Goal: Task Accomplishment & Management: Manage account settings

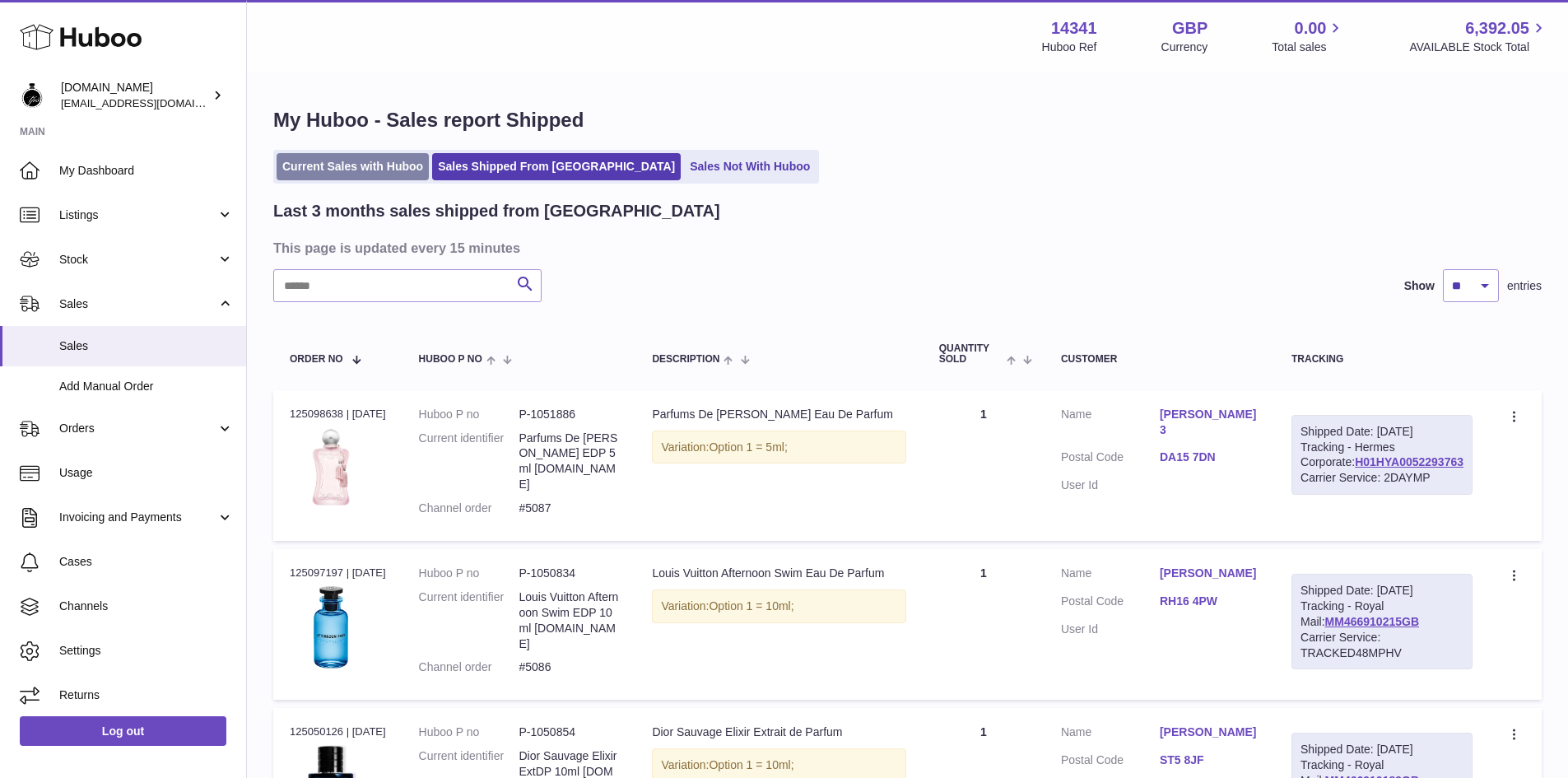
click at [364, 163] on link "Current Sales with Huboo" at bounding box center [352, 167] width 152 height 27
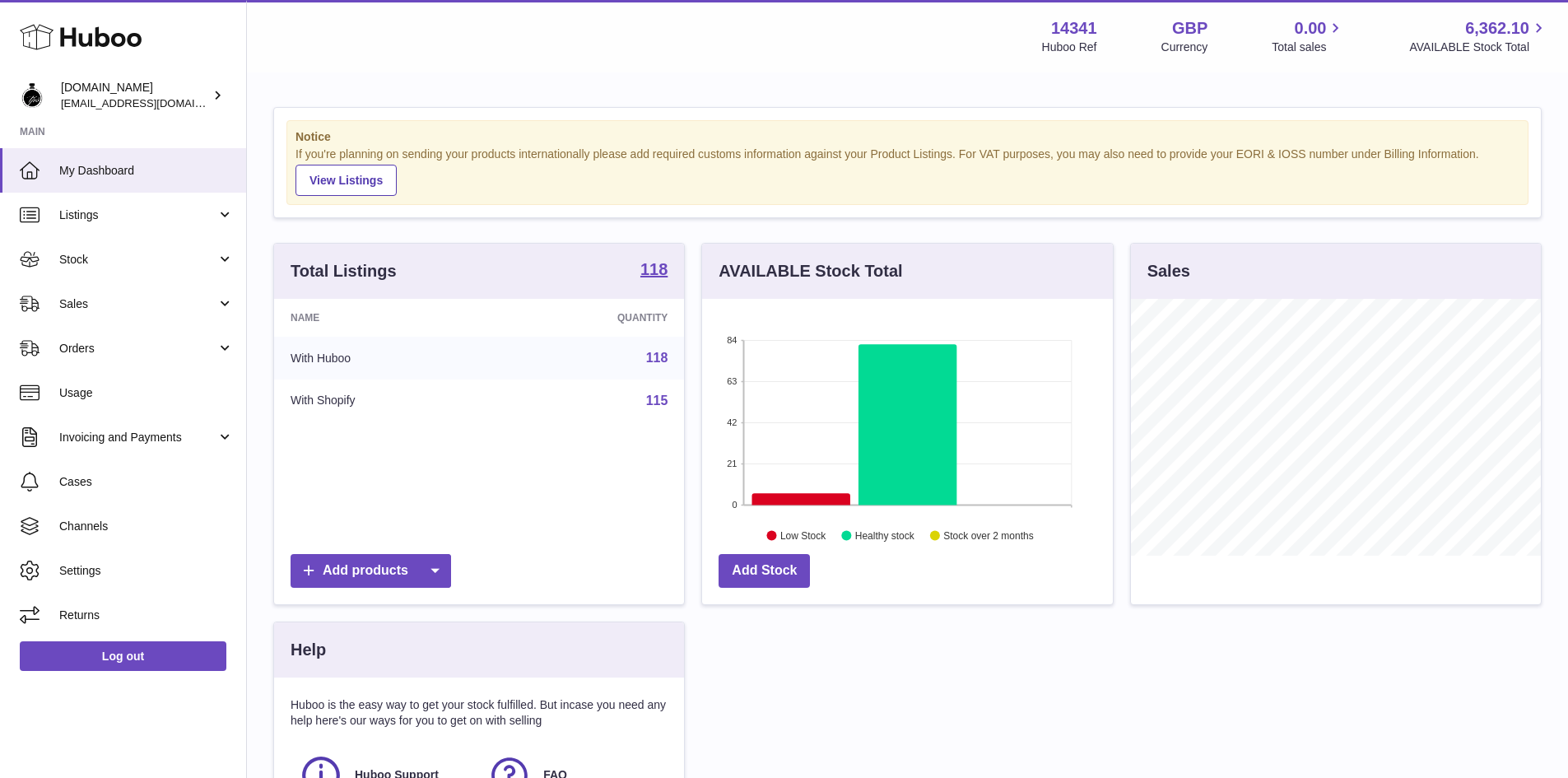
scroll to position [256, 411]
click at [89, 358] on link "Orders" at bounding box center [123, 347] width 246 height 44
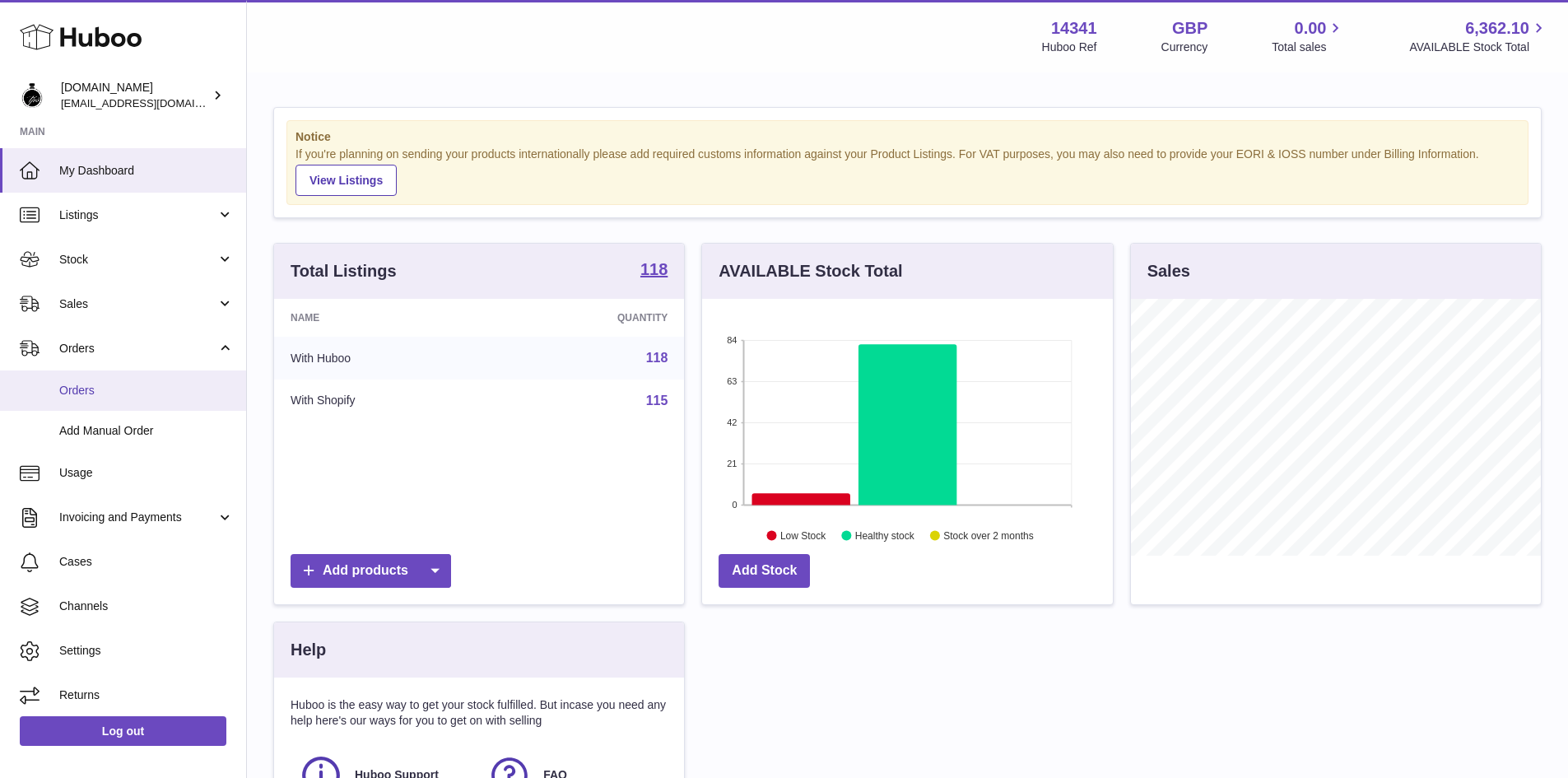
click at [76, 397] on span "Orders" at bounding box center [147, 391] width 174 height 16
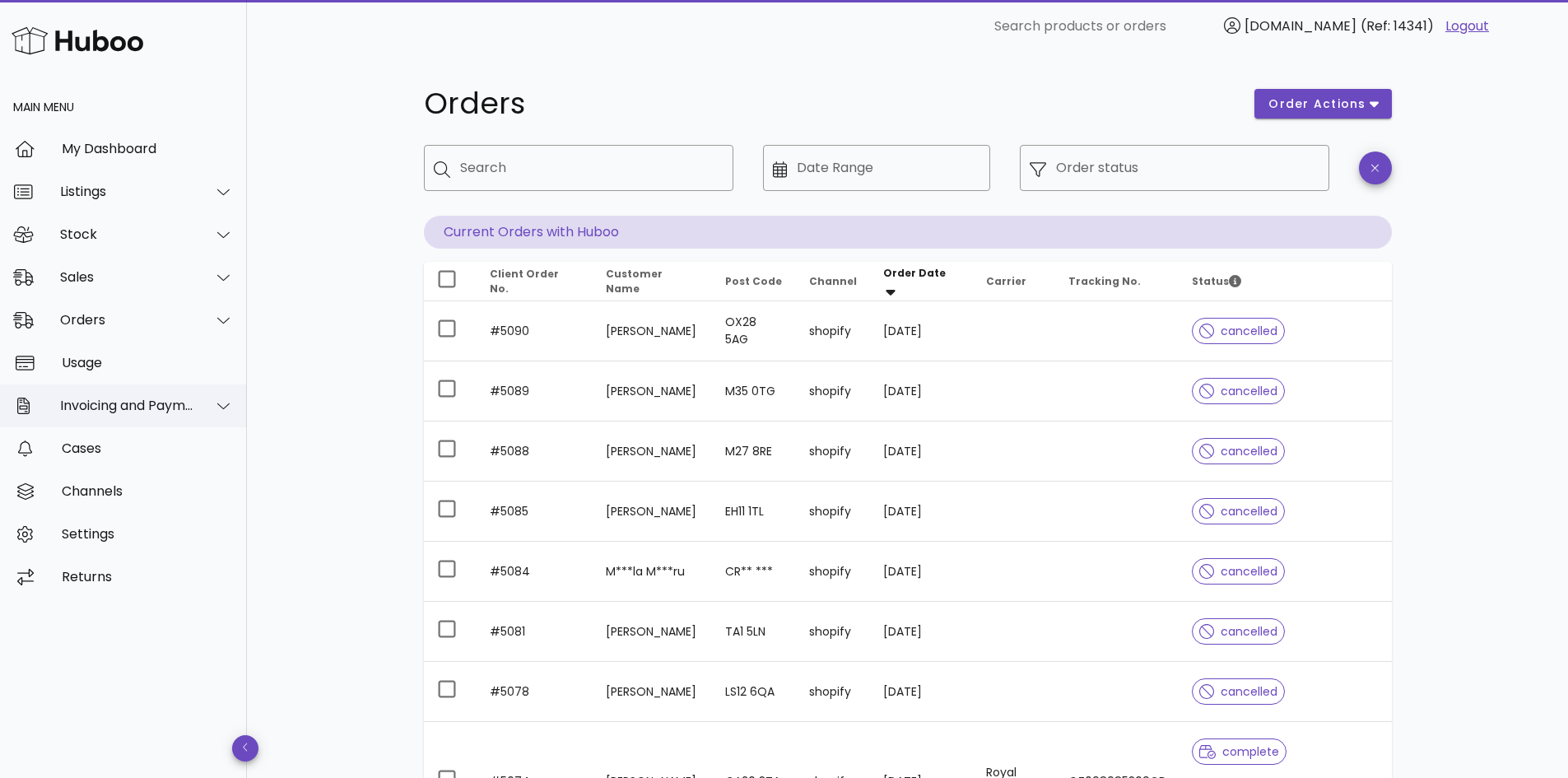
click at [115, 402] on div "Invoicing and Payments" at bounding box center [128, 405] width 134 height 16
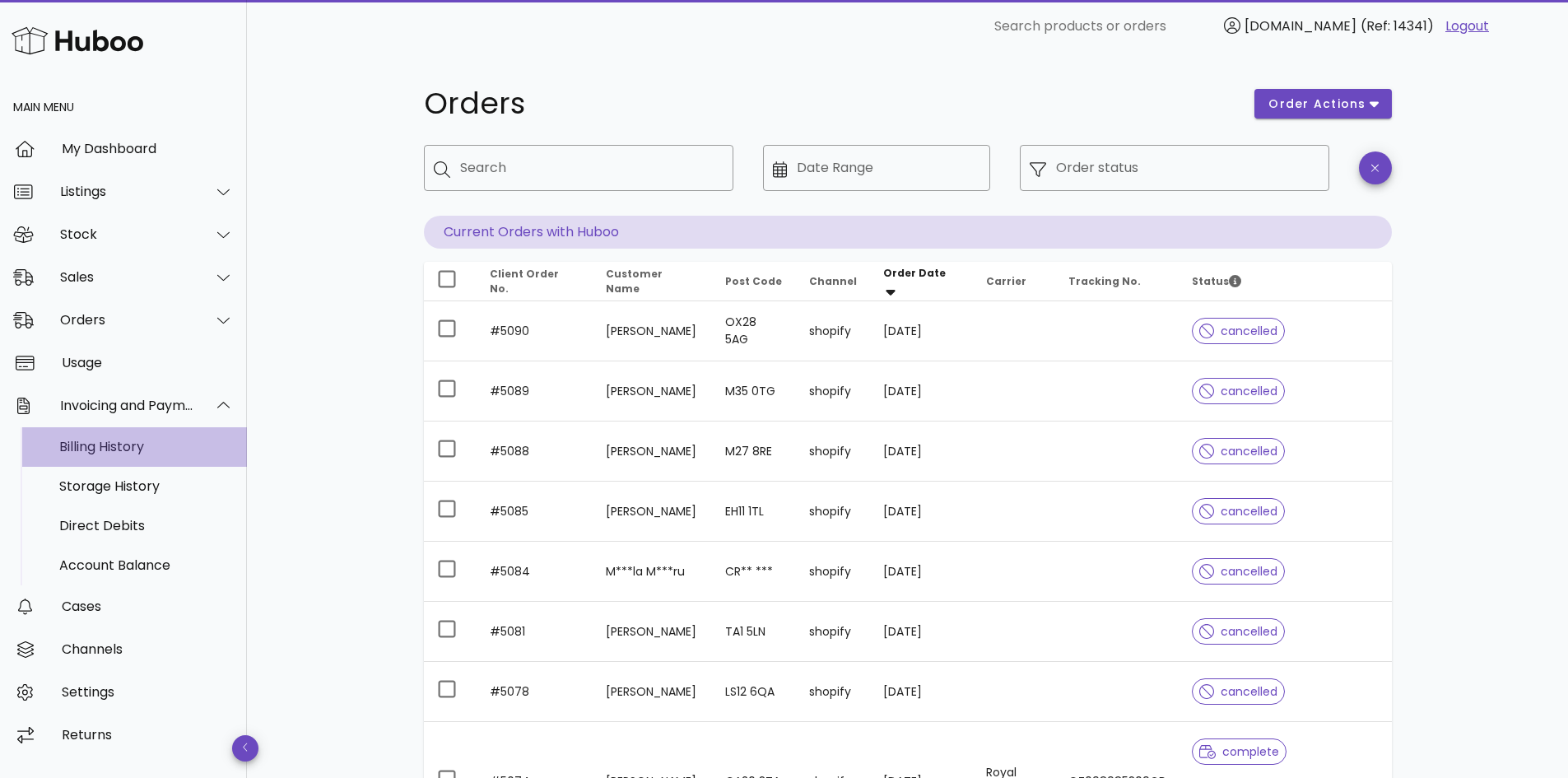
click at [127, 444] on div "Billing History" at bounding box center [147, 447] width 174 height 16
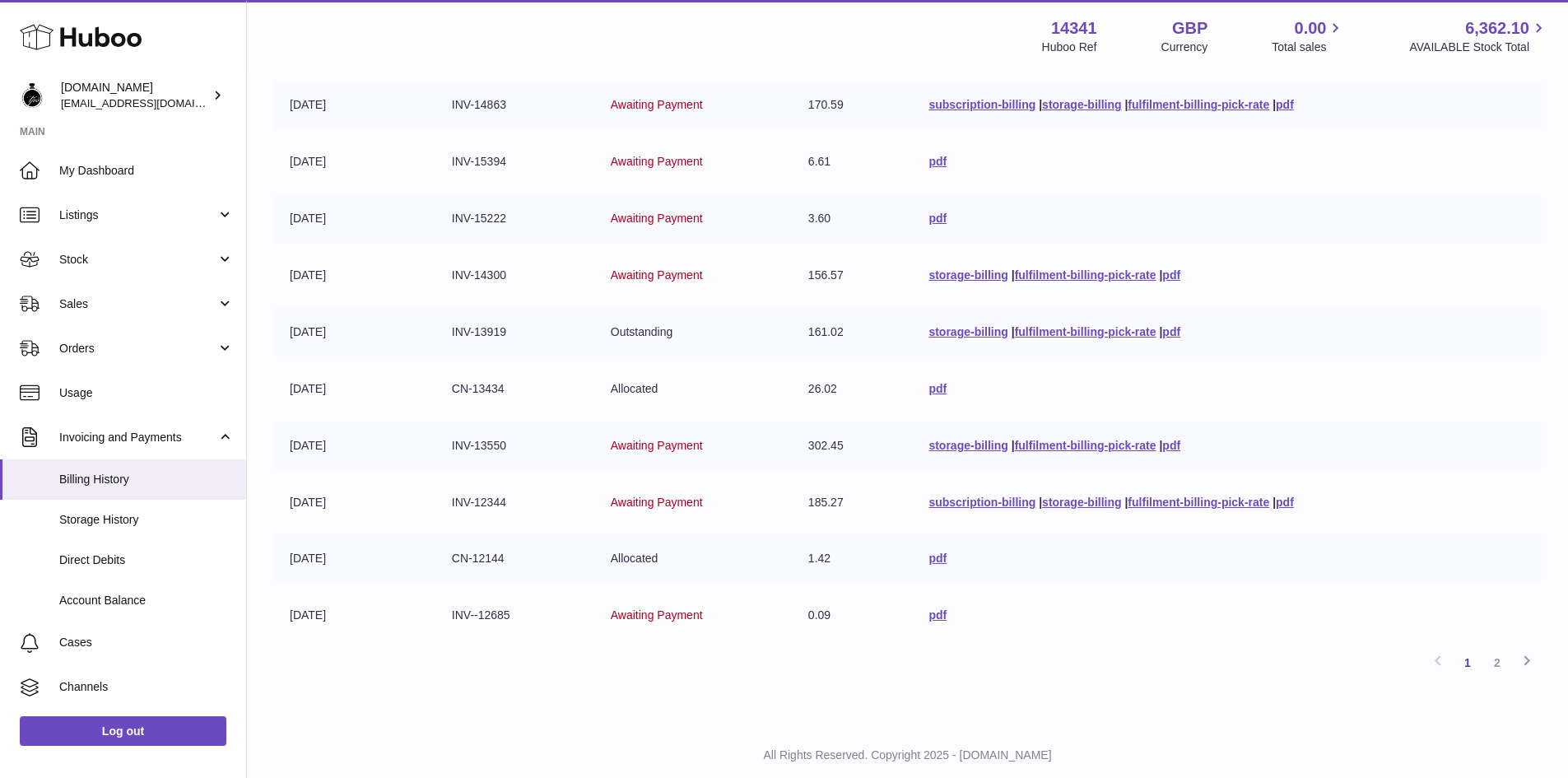
scroll to position [293, 0]
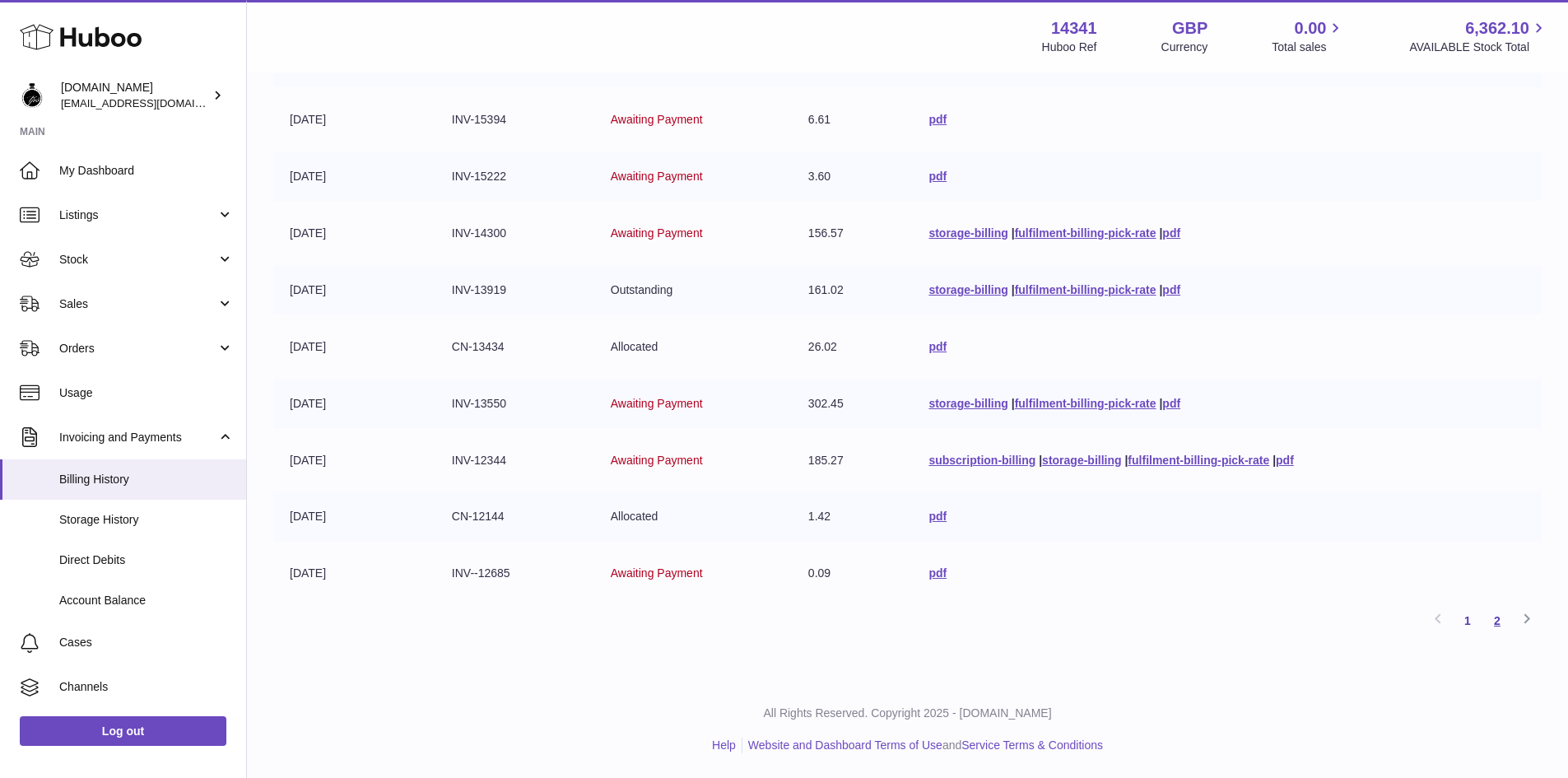
click at [1497, 621] on link "2" at bounding box center [1497, 620] width 29 height 29
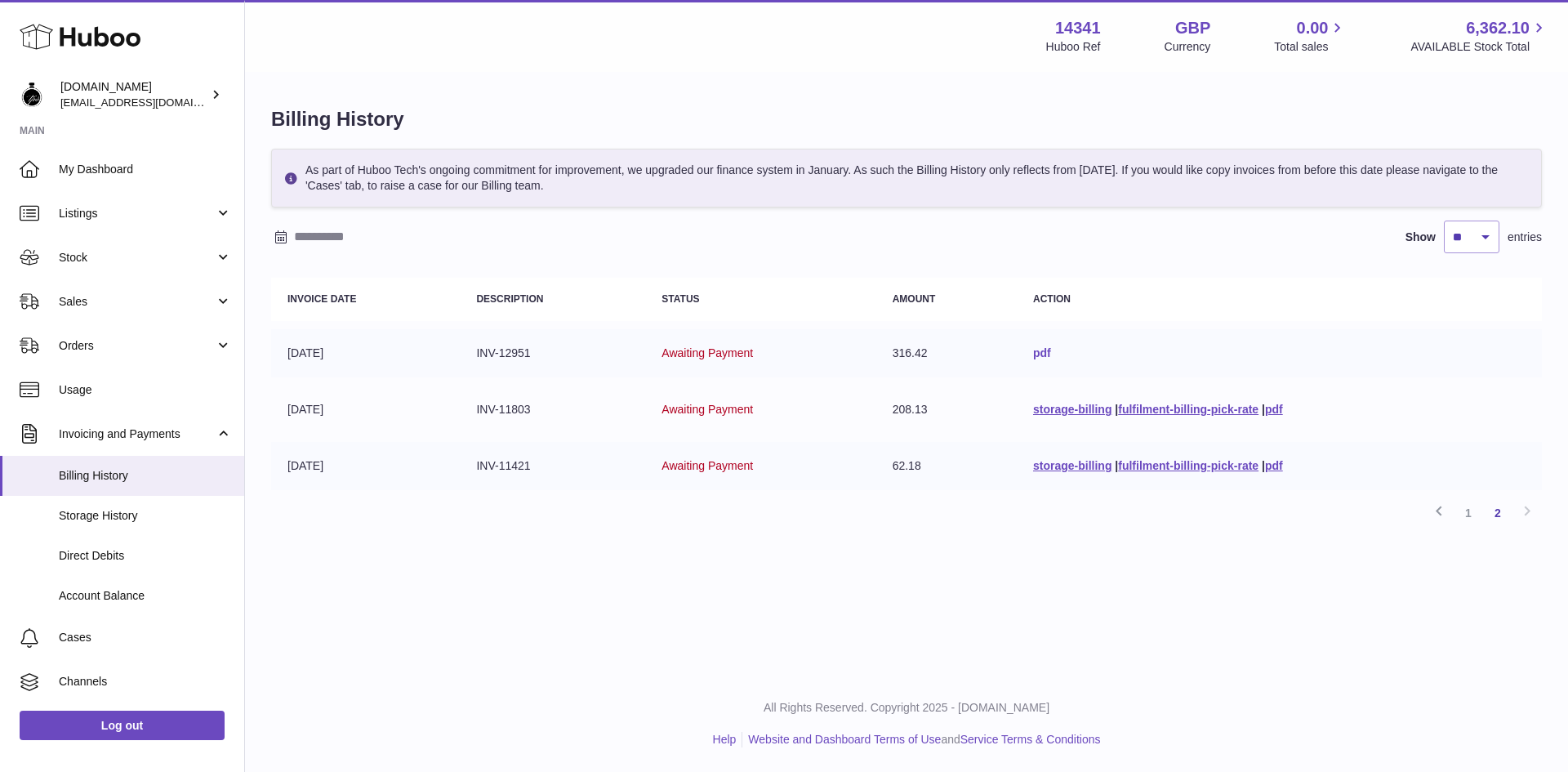
click at [1036, 353] on link "pdf" at bounding box center [1041, 353] width 18 height 13
click at [99, 593] on span "Account Balance" at bounding box center [146, 595] width 173 height 16
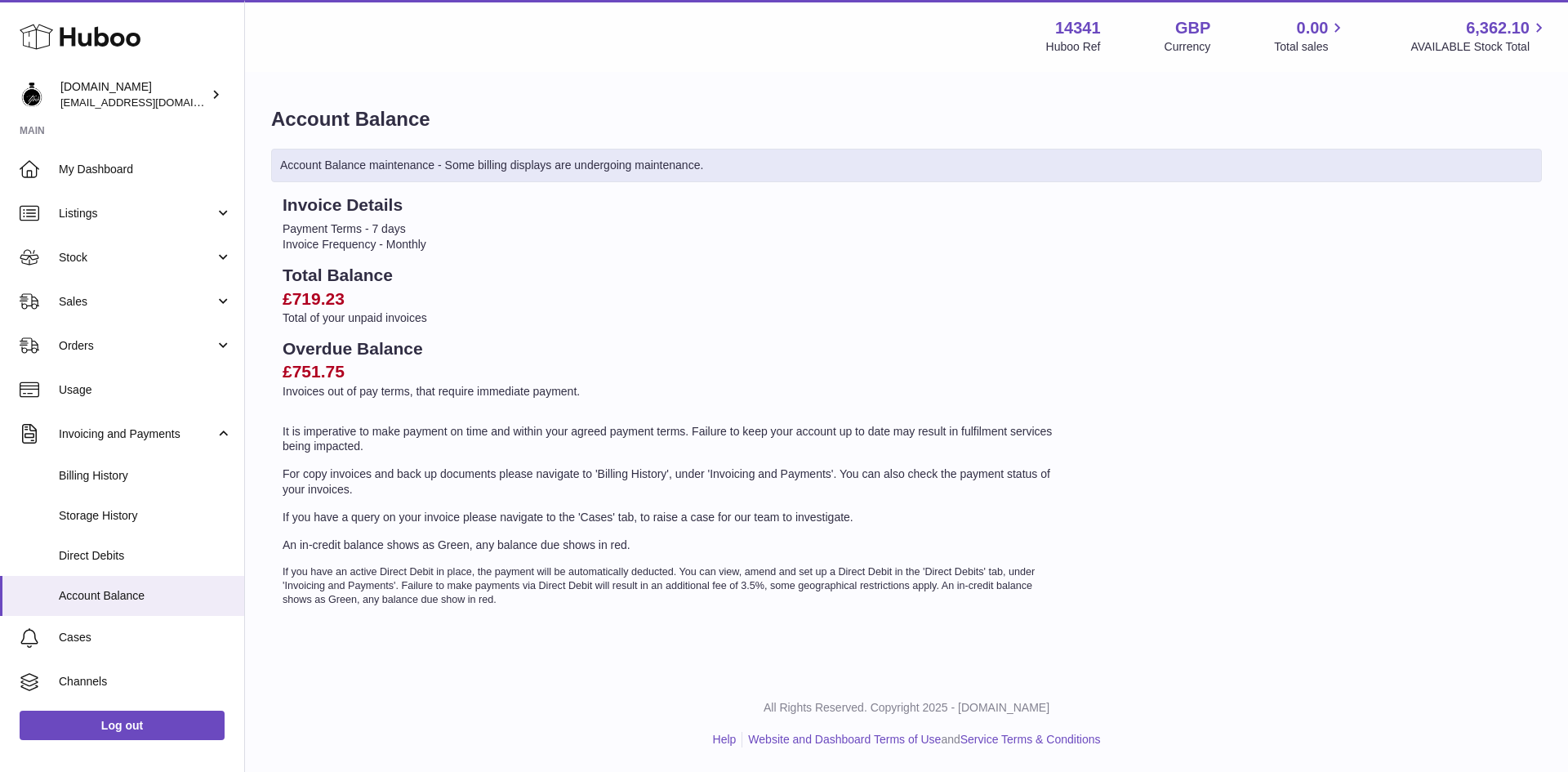
click at [296, 726] on div "All Rights Reserved. Copyright 2025 - Huboo.co.uk Help Website and Dashboard Te…" at bounding box center [906, 723] width 1323 height 97
click at [504, 431] on p "It is imperative to make payment on time and within your agreed payment terms. …" at bounding box center [671, 440] width 777 height 31
click at [103, 476] on span "Billing History" at bounding box center [146, 475] width 173 height 16
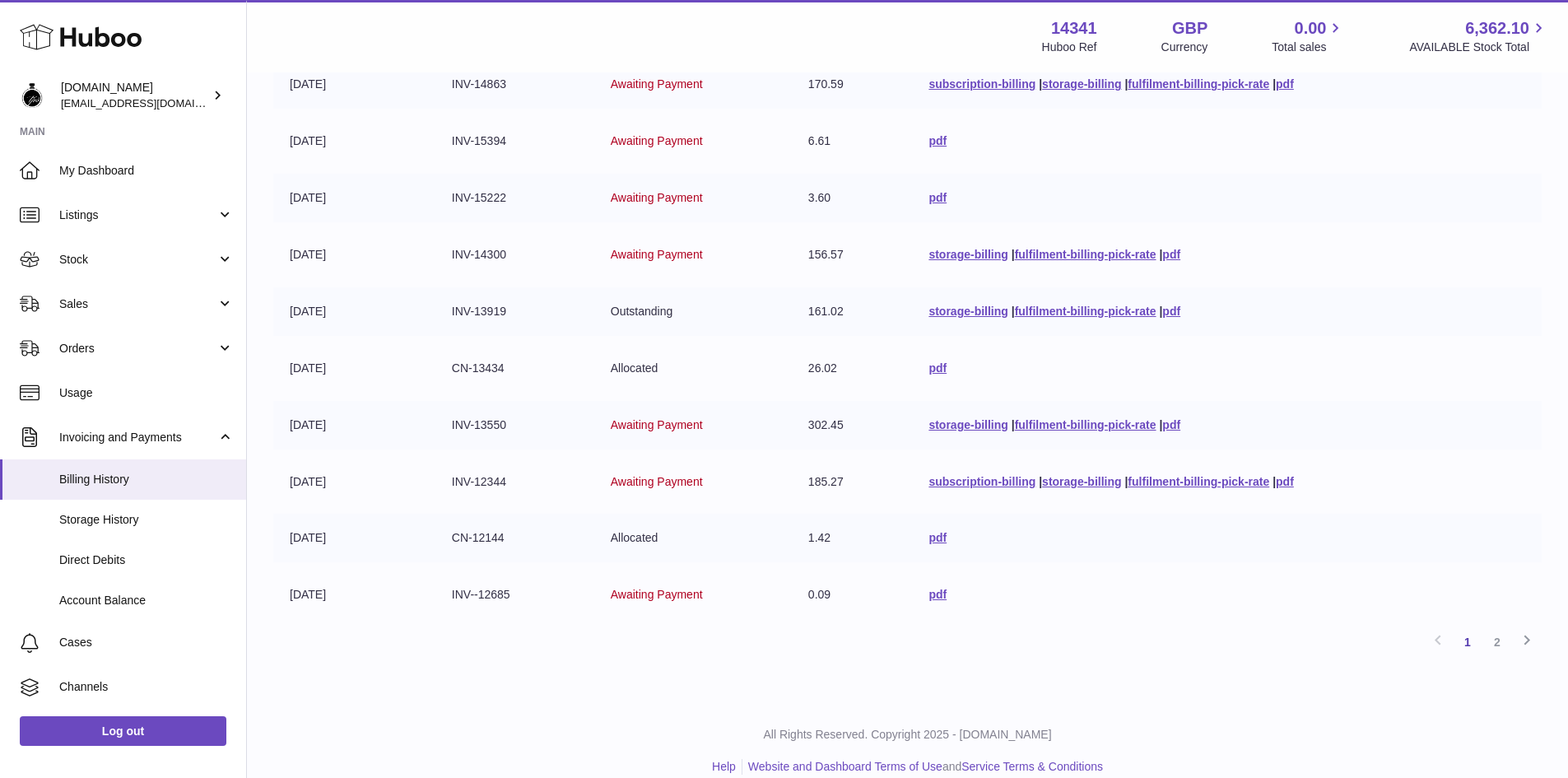
scroll to position [293, 0]
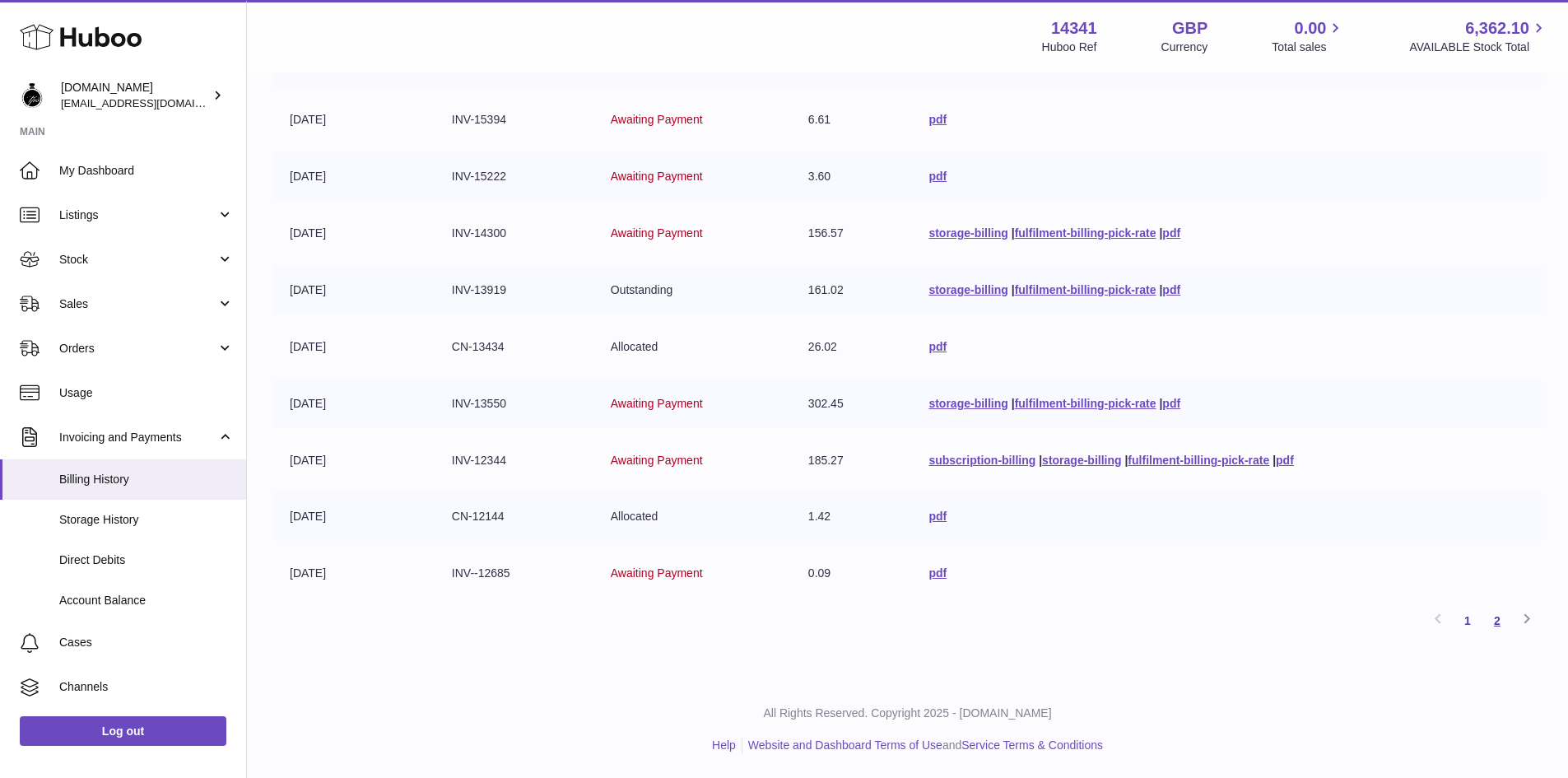
click at [1497, 615] on link "2" at bounding box center [1497, 620] width 29 height 29
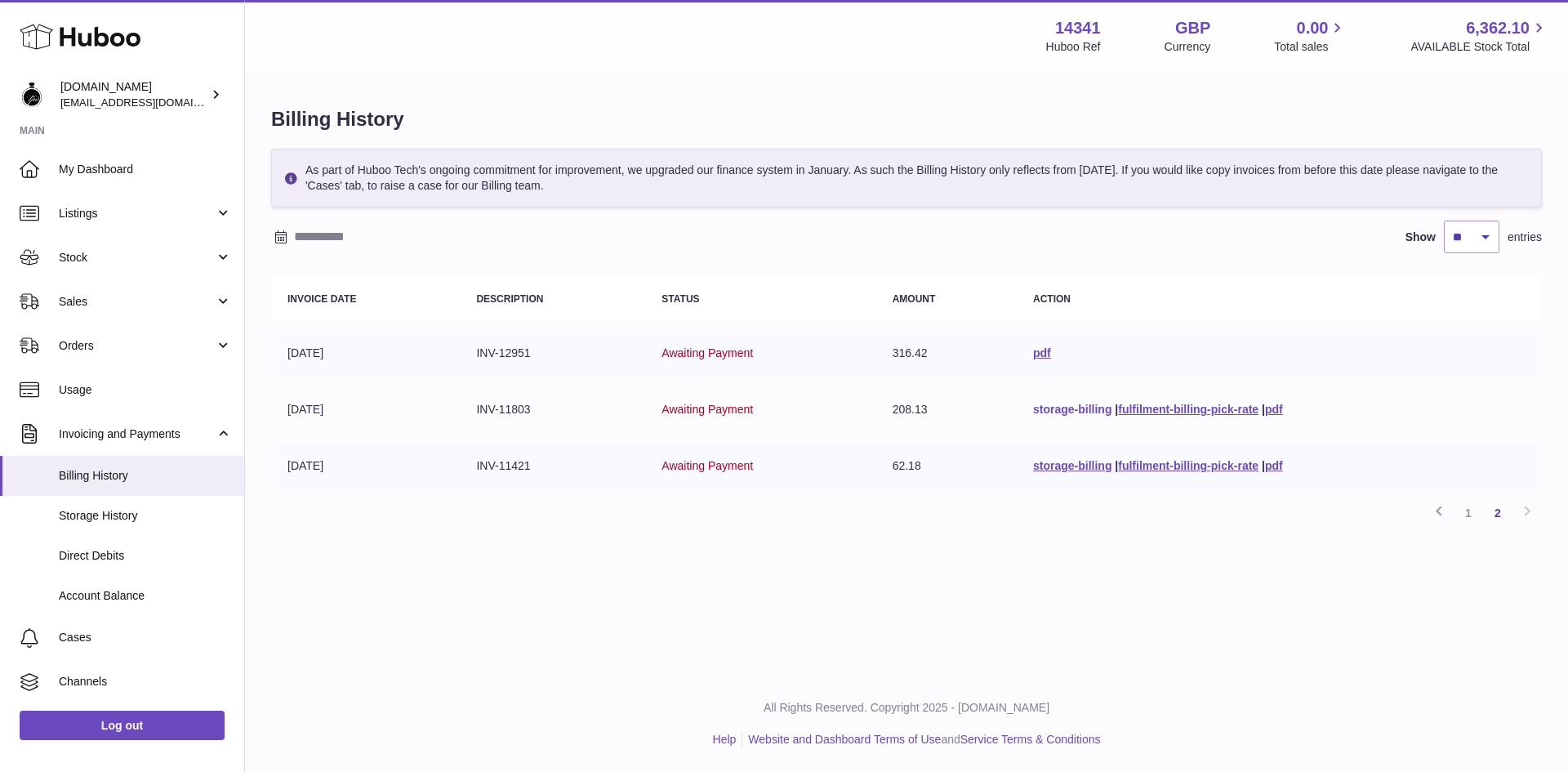
click at [1073, 410] on link "storage-billing" at bounding box center [1072, 409] width 79 height 13
click at [1467, 515] on link "1" at bounding box center [1468, 513] width 29 height 29
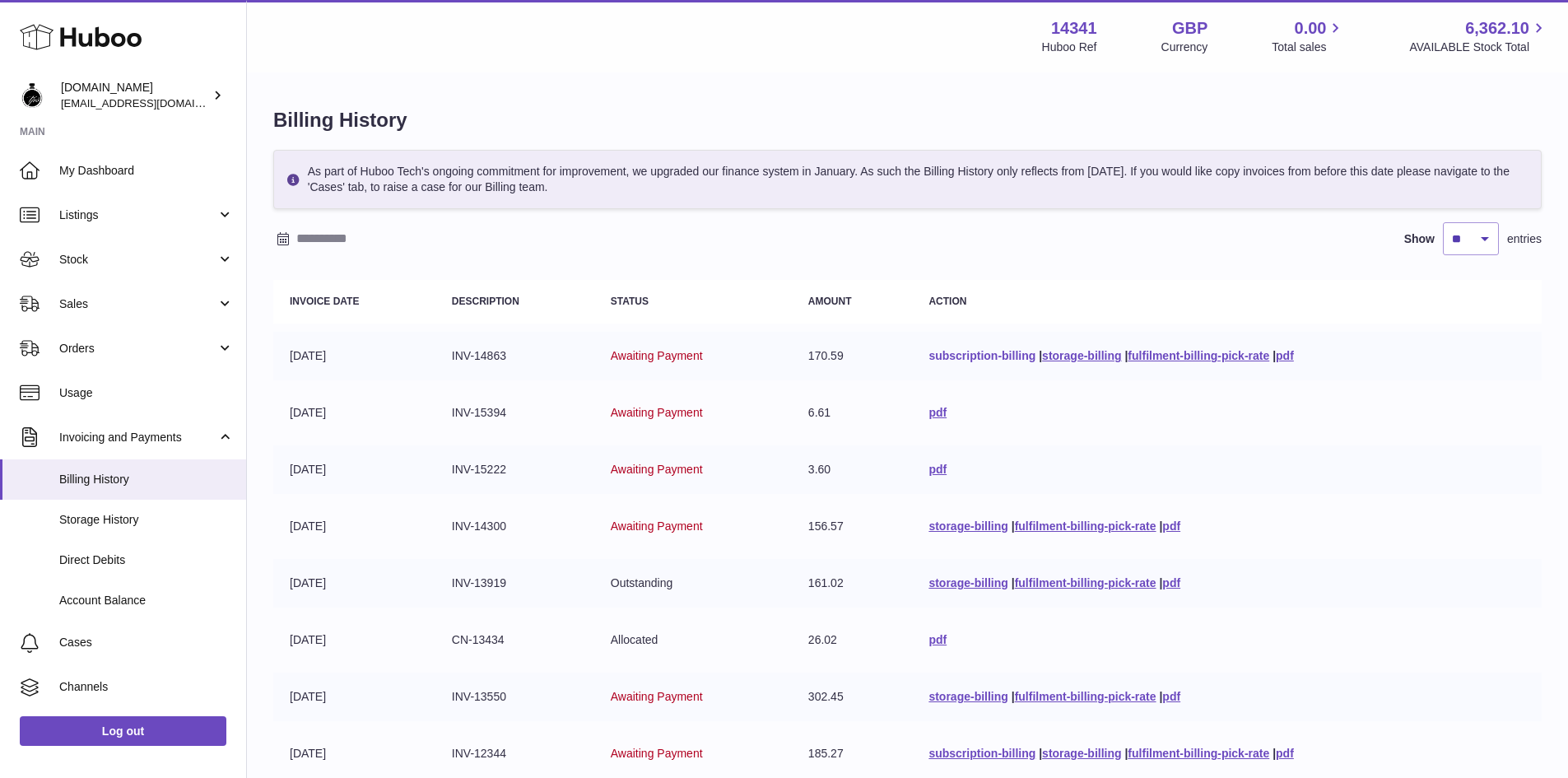
click at [978, 351] on link "subscription-billing" at bounding box center [981, 356] width 107 height 13
click at [1082, 357] on link "storage-billing" at bounding box center [1082, 356] width 79 height 13
